Goal: Contribute content

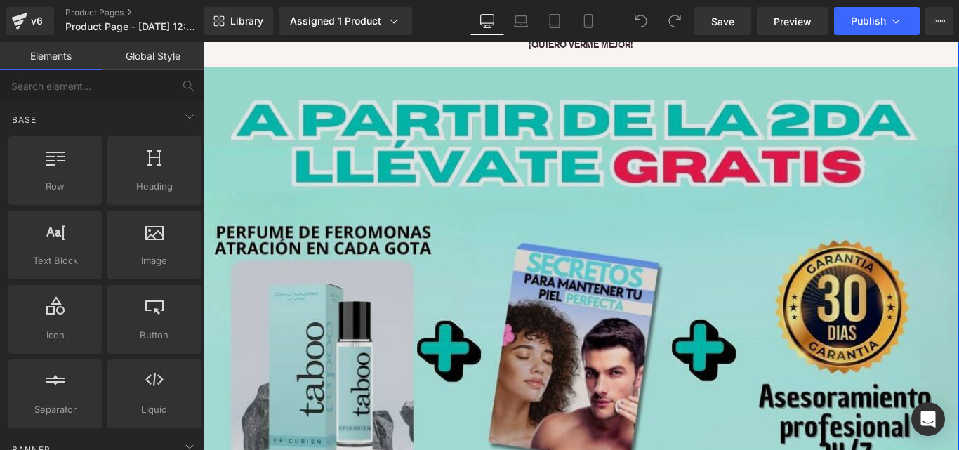
scroll to position [4586, 0]
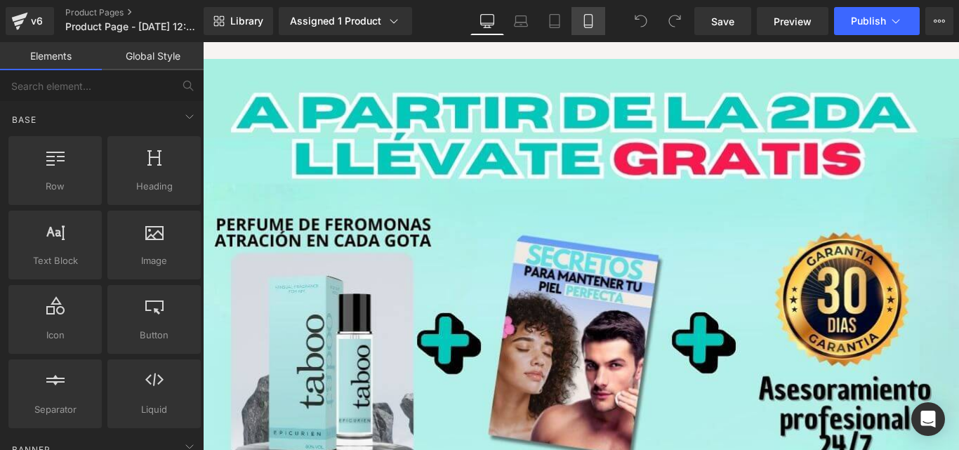
click at [576, 15] on link "Mobile" at bounding box center [588, 21] width 34 height 28
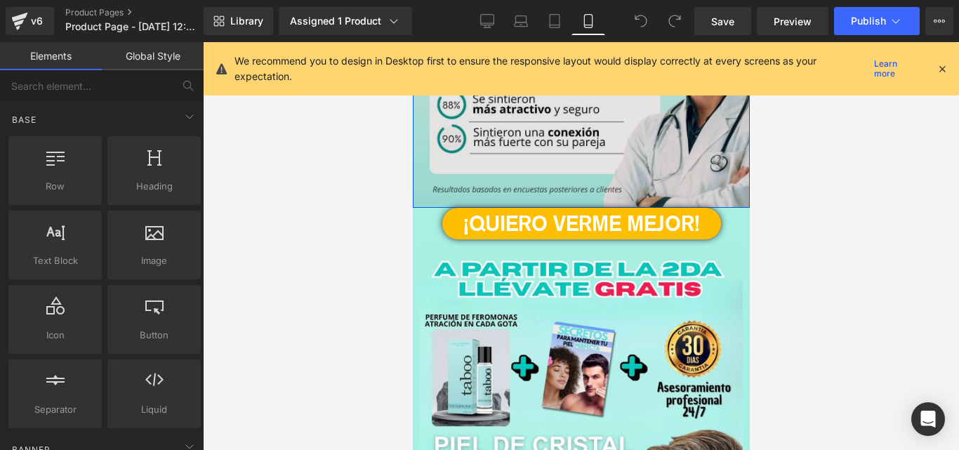
scroll to position [1784, 0]
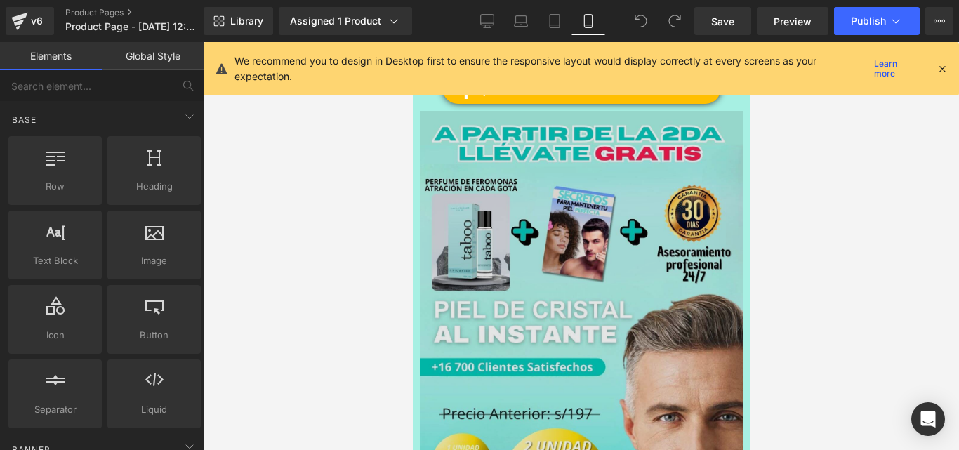
click at [584, 251] on img at bounding box center [577, 425] width 330 height 628
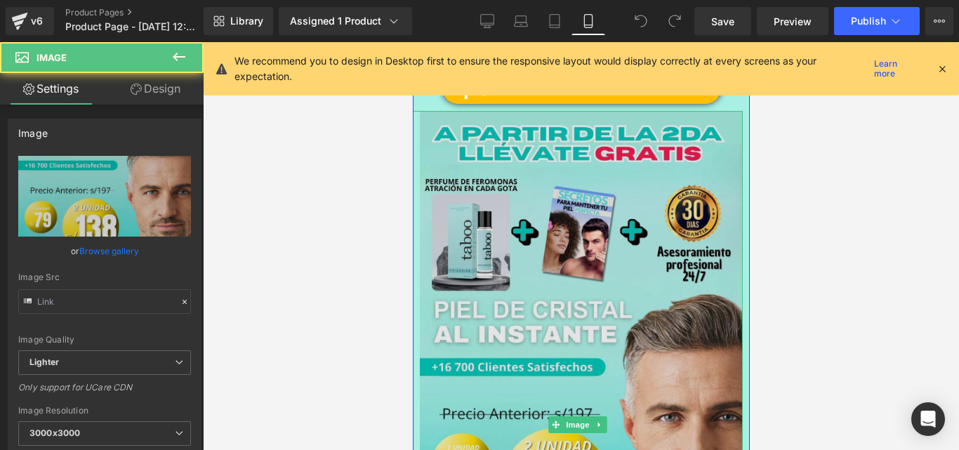
type input "[URL][DOMAIN_NAME][PERSON_NAME]"
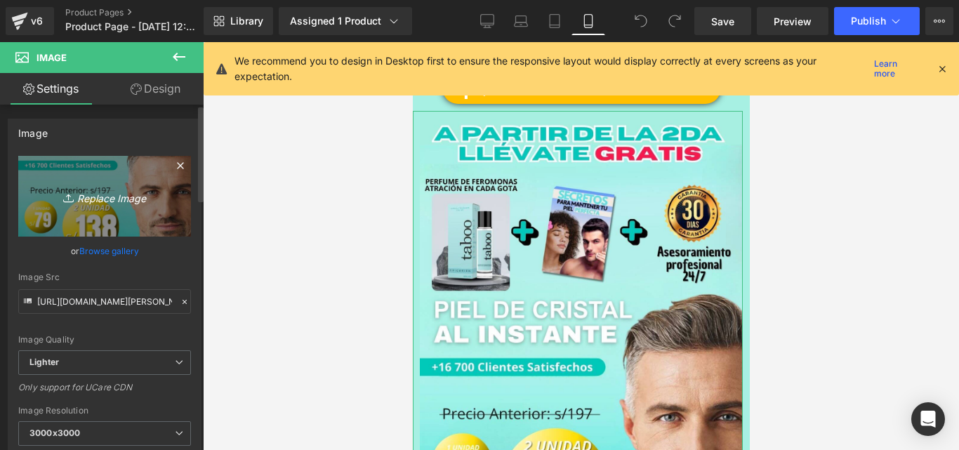
click at [99, 201] on icon "Replace Image" at bounding box center [104, 196] width 112 height 18
type input "C:\fakepath\[PERSON_NAME] nuevo ticket + REGALO (1).jpg"
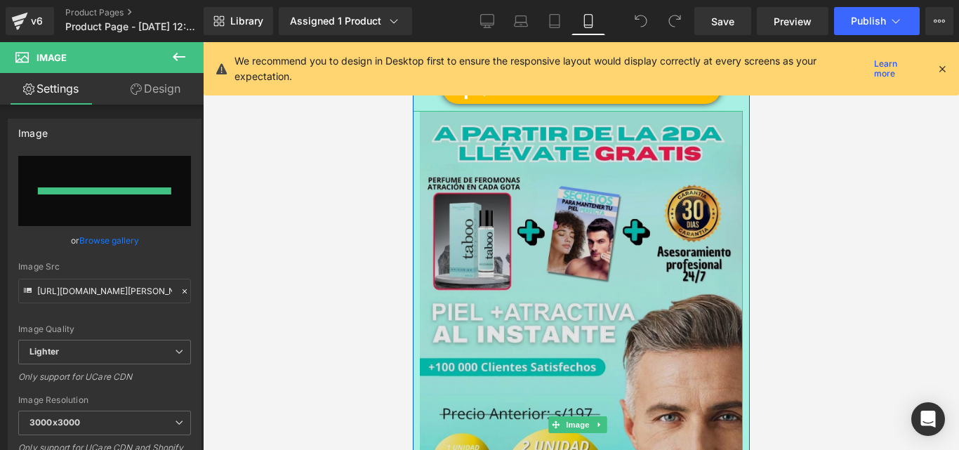
type input "[URL][DOMAIN_NAME][PERSON_NAME]"
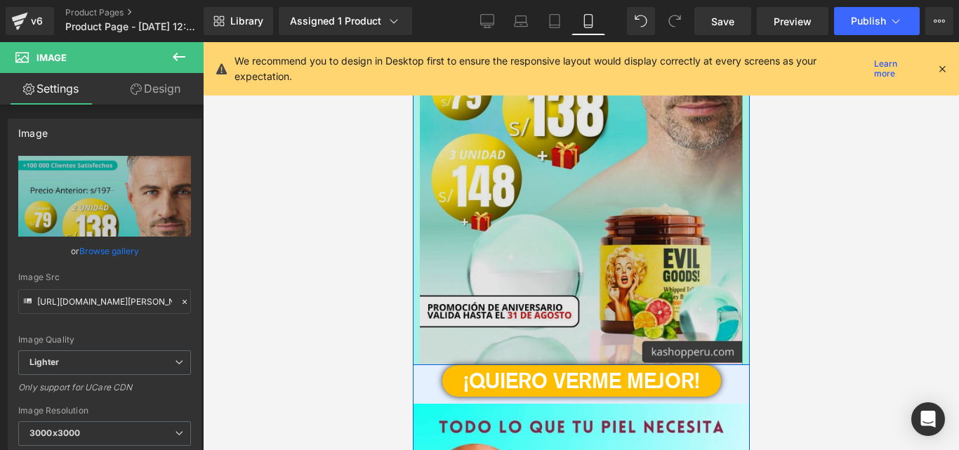
scroll to position [2158, 0]
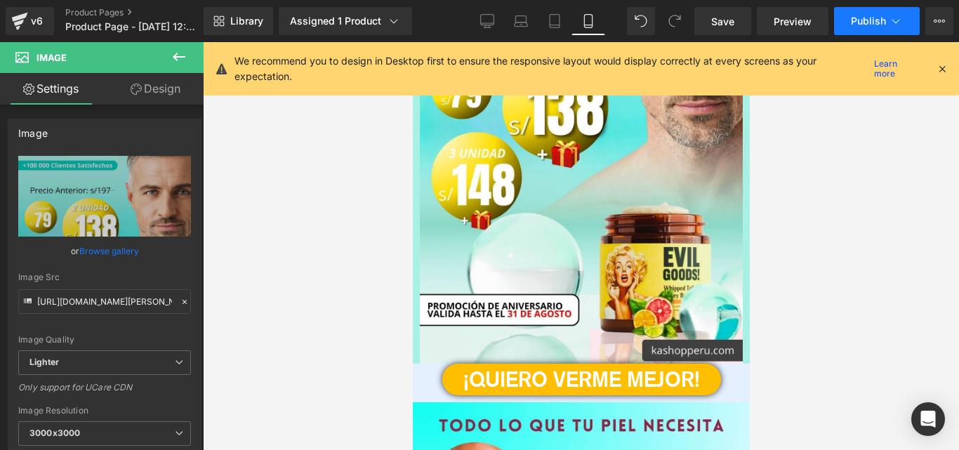
click at [880, 15] on span "Publish" at bounding box center [868, 20] width 35 height 11
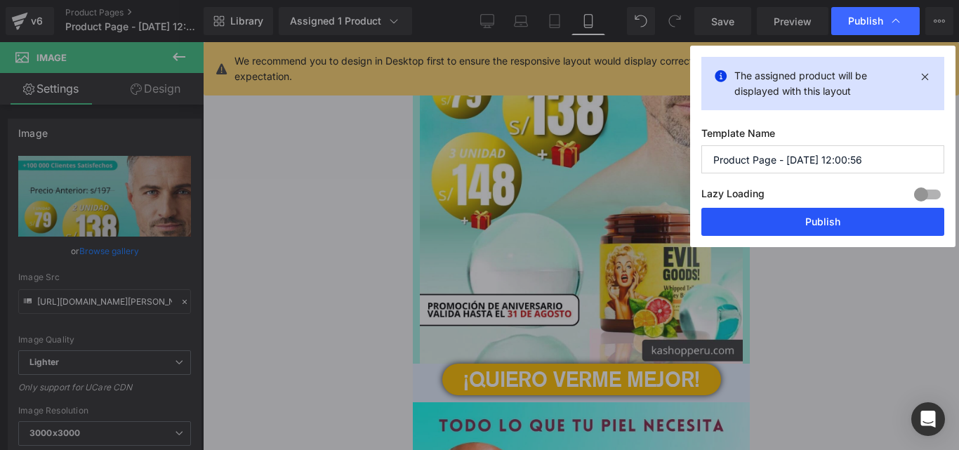
click at [804, 225] on button "Publish" at bounding box center [822, 222] width 243 height 28
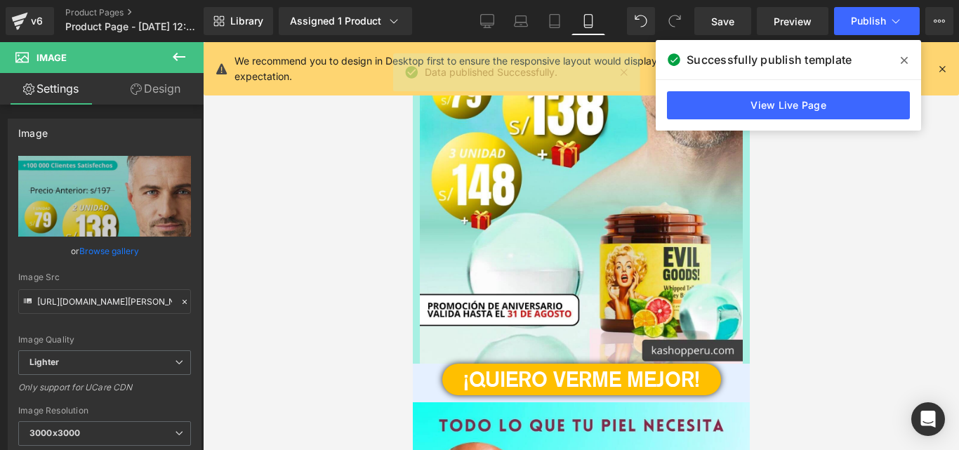
click at [901, 63] on icon at bounding box center [904, 60] width 7 height 7
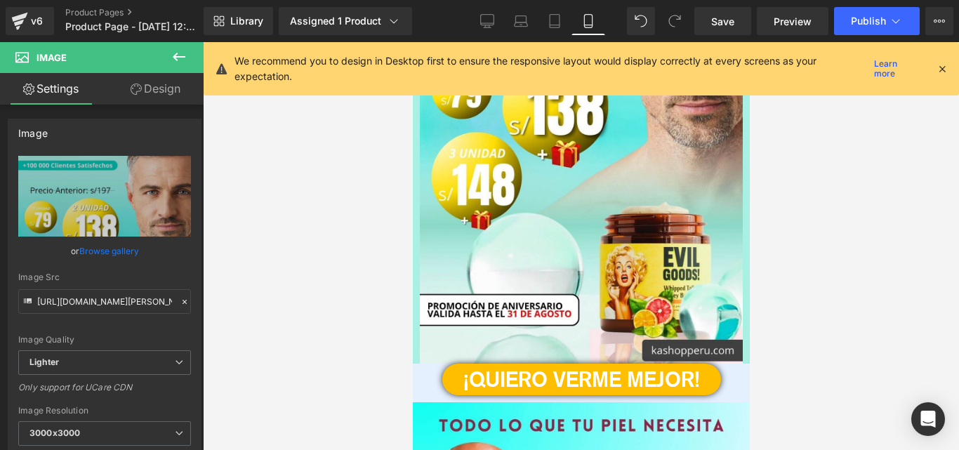
click at [263, 208] on div at bounding box center [581, 246] width 756 height 408
